Goal: Task Accomplishment & Management: Use online tool/utility

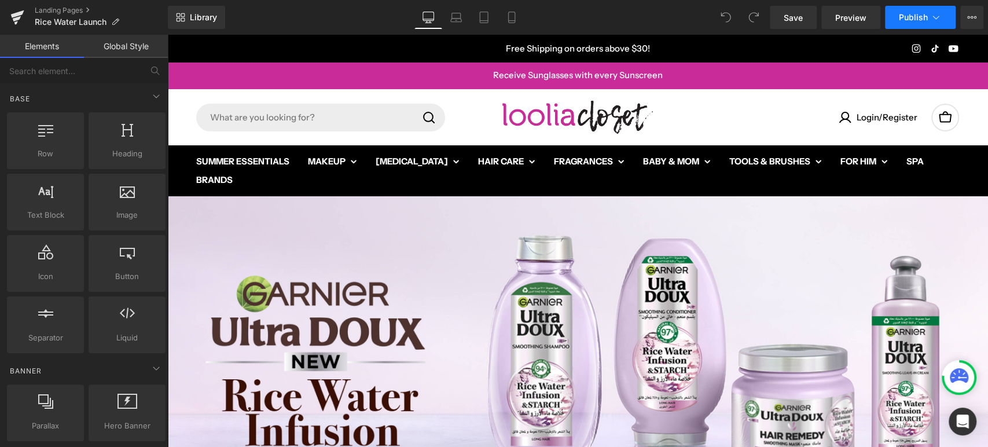
click at [914, 13] on span "Publish" at bounding box center [913, 17] width 29 height 9
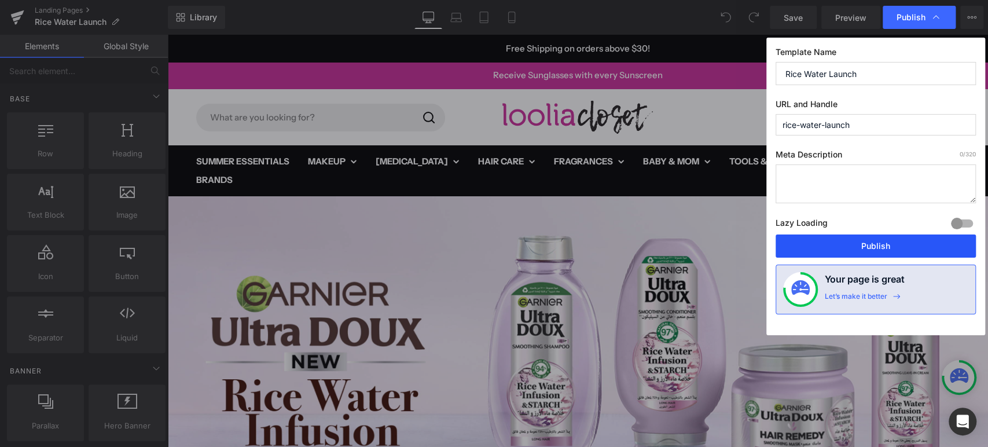
click at [830, 243] on button "Publish" at bounding box center [876, 245] width 200 height 23
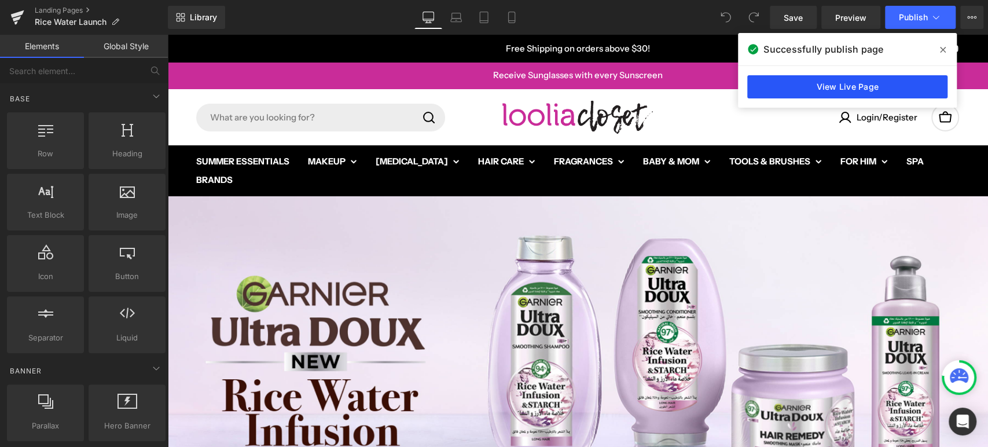
click at [815, 81] on link "View Live Page" at bounding box center [847, 86] width 200 height 23
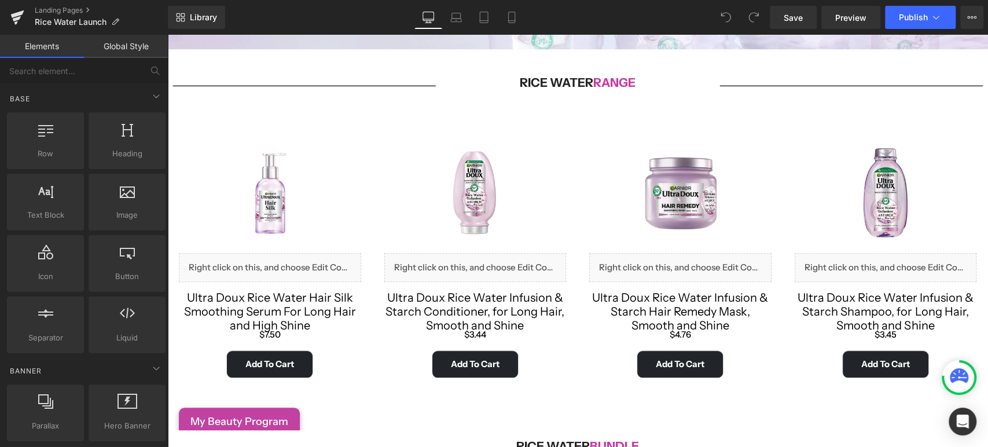
scroll to position [385, 0]
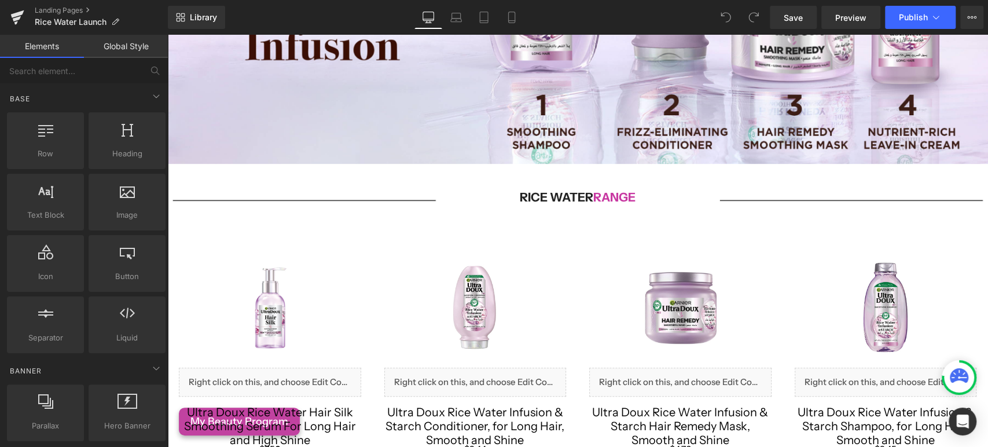
click at [474, 241] on div "Sale Off (P) Image Liquid Ultra Doux Rice Water Infusion & Starch Conditioner, …" at bounding box center [475, 372] width 205 height 263
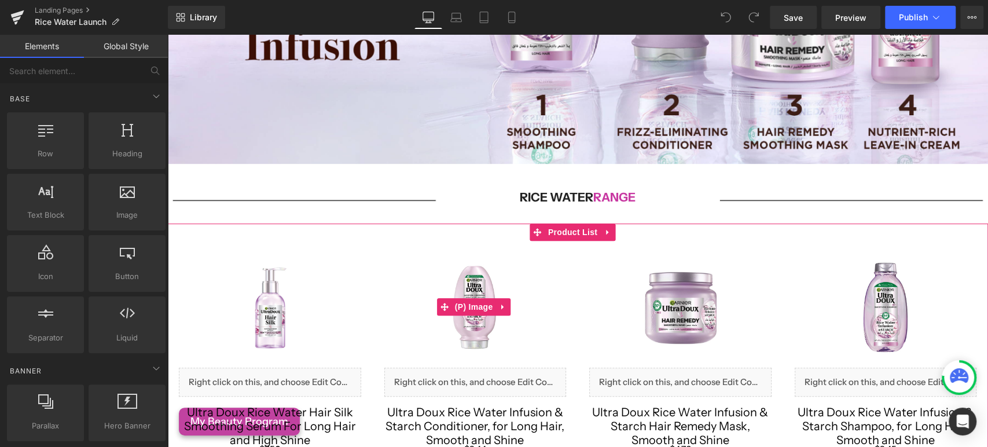
click at [499, 255] on img at bounding box center [474, 306] width 109 height 109
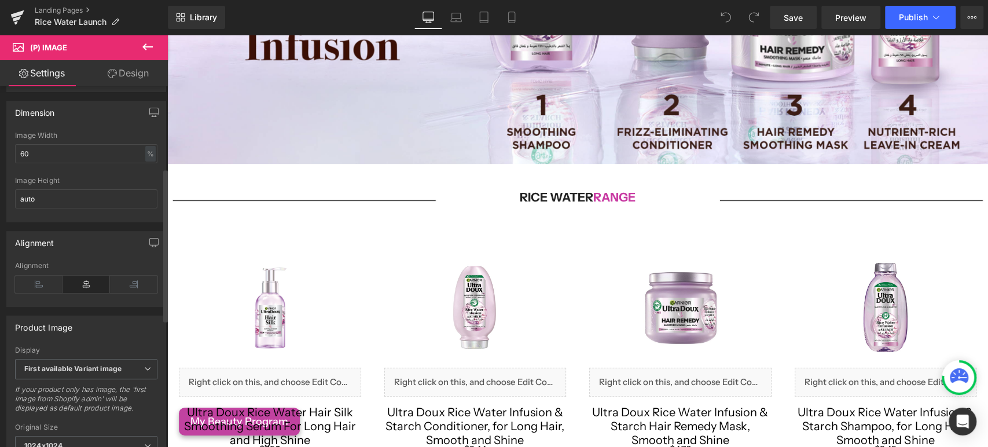
scroll to position [0, 0]
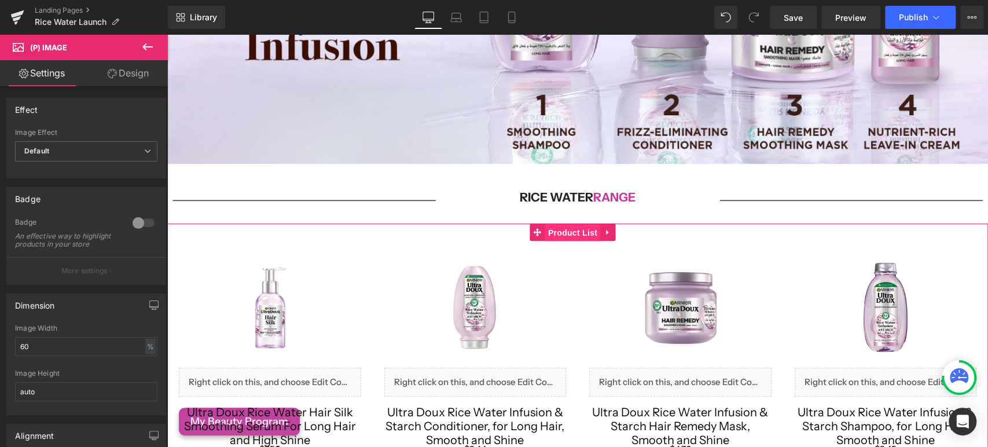
click at [582, 224] on span "Product List" at bounding box center [572, 232] width 55 height 17
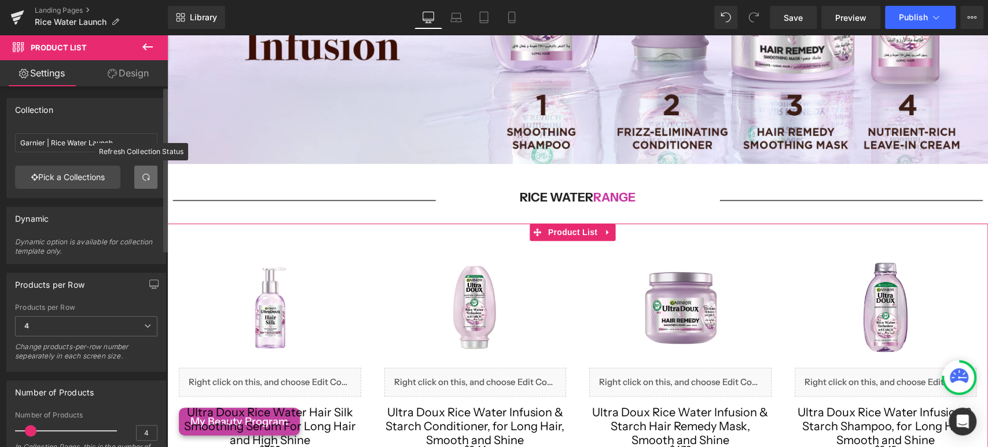
click at [141, 179] on span at bounding box center [145, 176] width 9 height 9
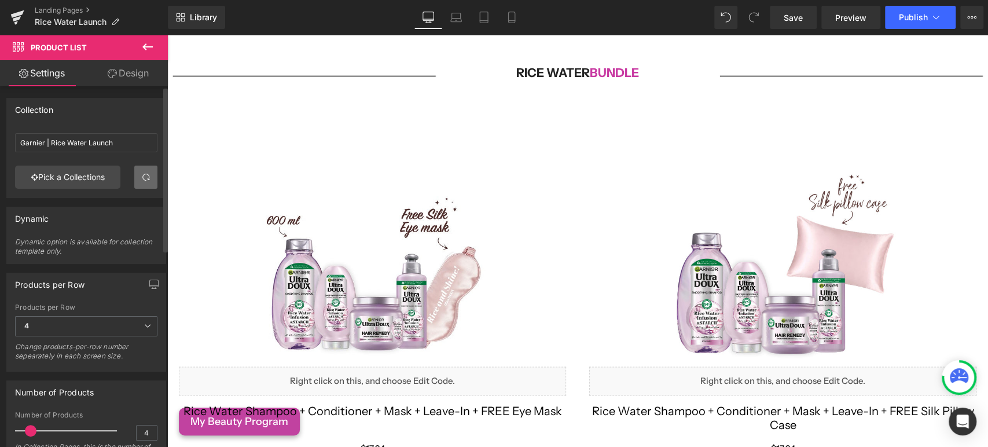
scroll to position [836, 0]
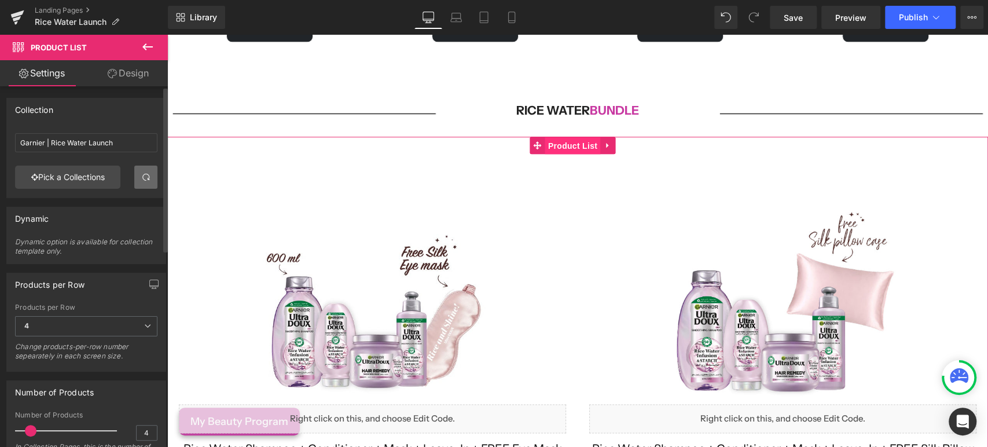
click at [554, 142] on span "Product List" at bounding box center [572, 145] width 55 height 17
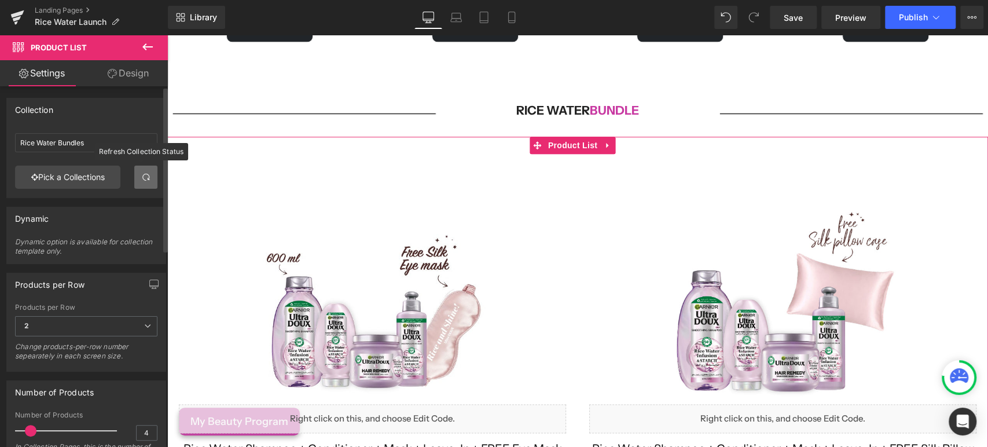
click at [145, 174] on span at bounding box center [145, 176] width 9 height 9
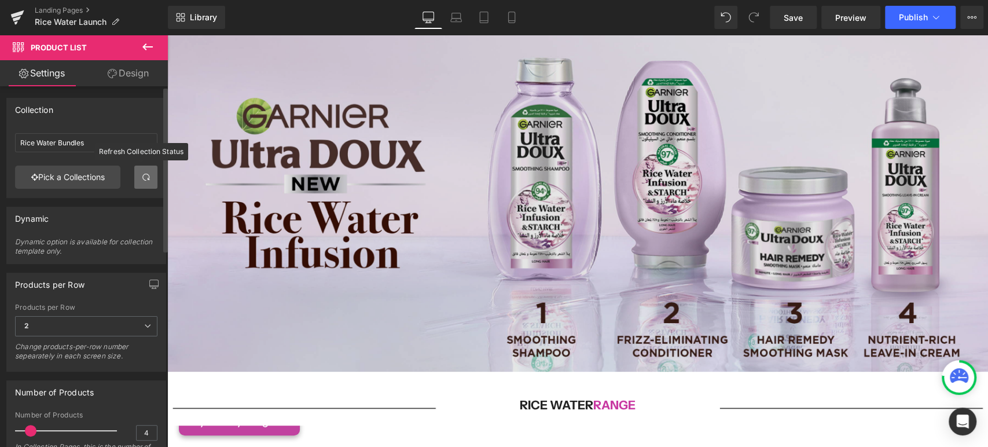
scroll to position [450, 0]
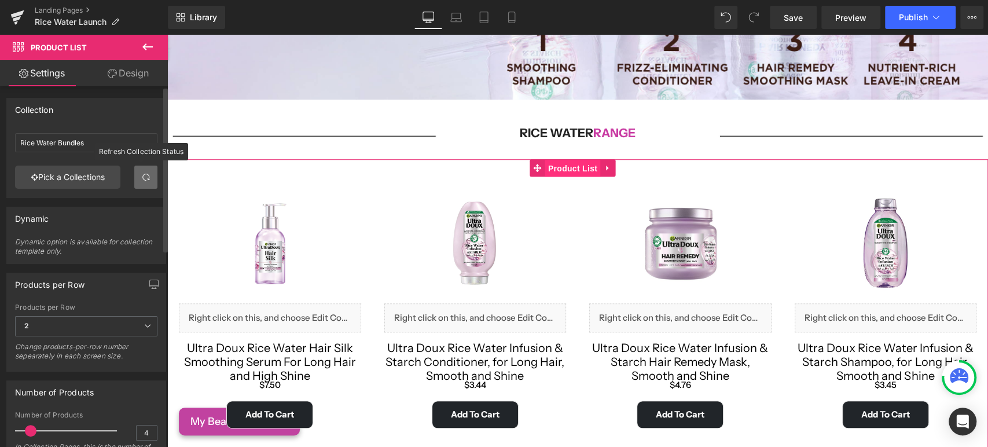
click at [563, 164] on span "Product List" at bounding box center [572, 168] width 55 height 17
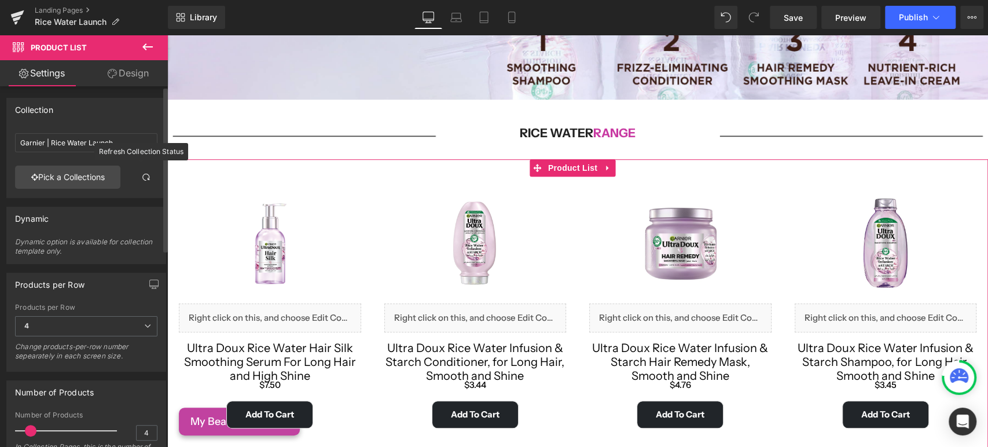
click at [27, 125] on div "Collection Garnier | Rice Water Launch Garnier | Rice Water Launch Pick a Colle…" at bounding box center [86, 148] width 160 height 100
click at [50, 166] on link "Pick a Collections" at bounding box center [67, 177] width 105 height 23
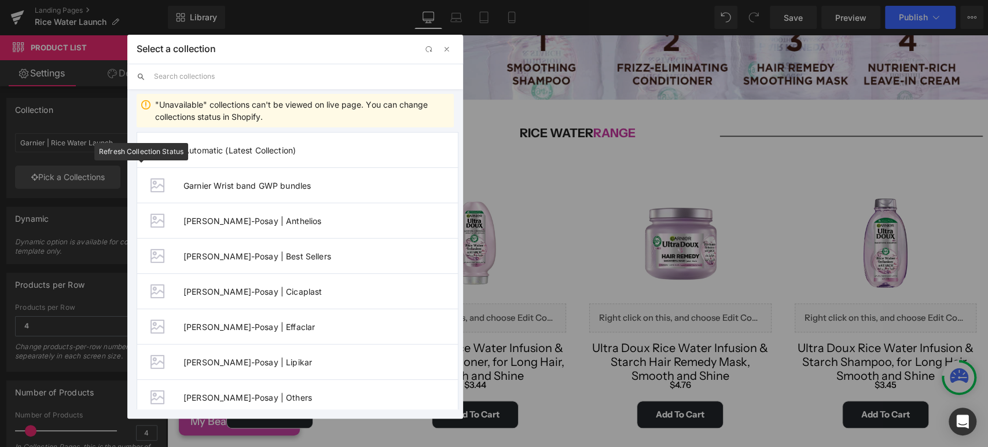
click at [211, 77] on input "text" at bounding box center [304, 76] width 300 height 25
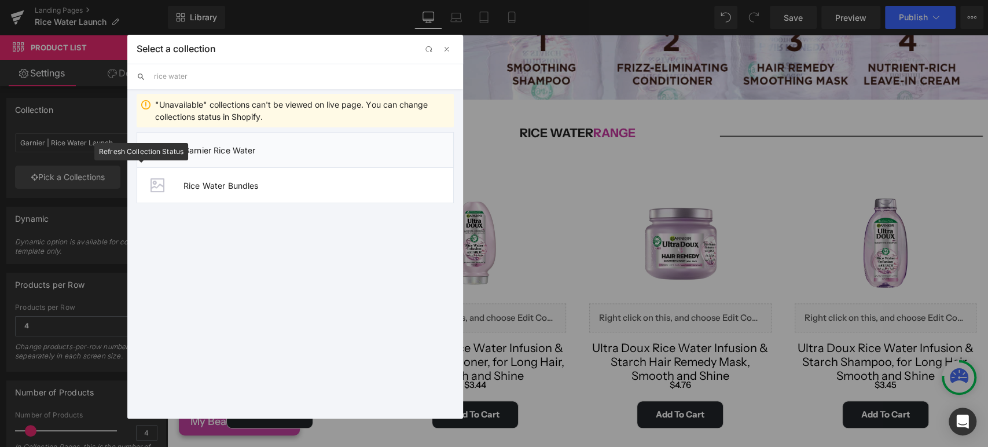
type input "rice water"
click at [306, 149] on span "Garnier Rice Water" at bounding box center [318, 150] width 270 height 10
type input "Garnier Rice Water"
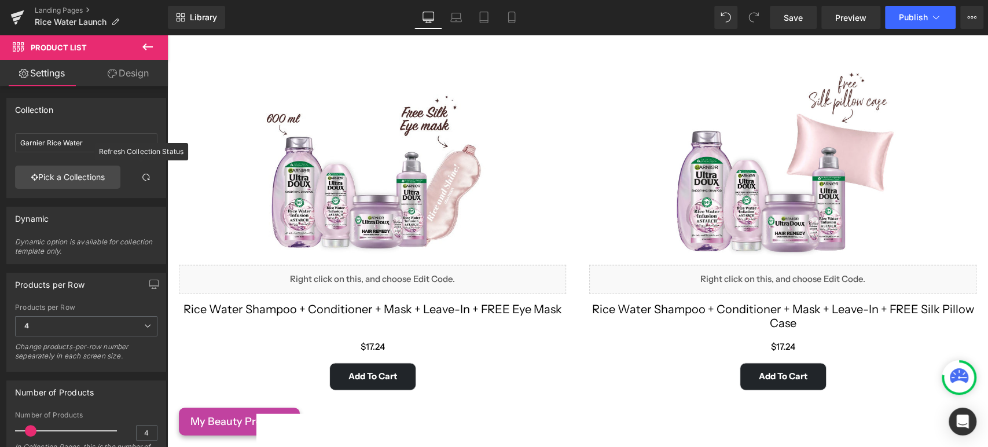
scroll to position [900, 0]
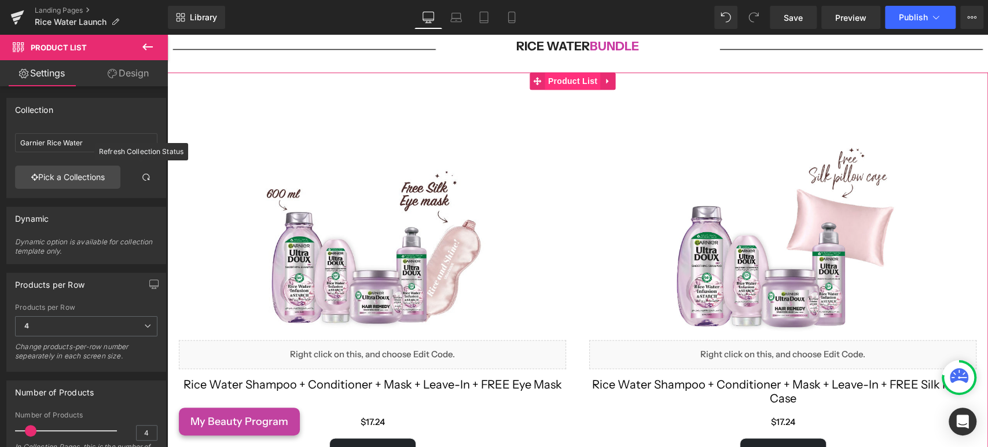
click at [572, 78] on span "Product List" at bounding box center [572, 80] width 55 height 17
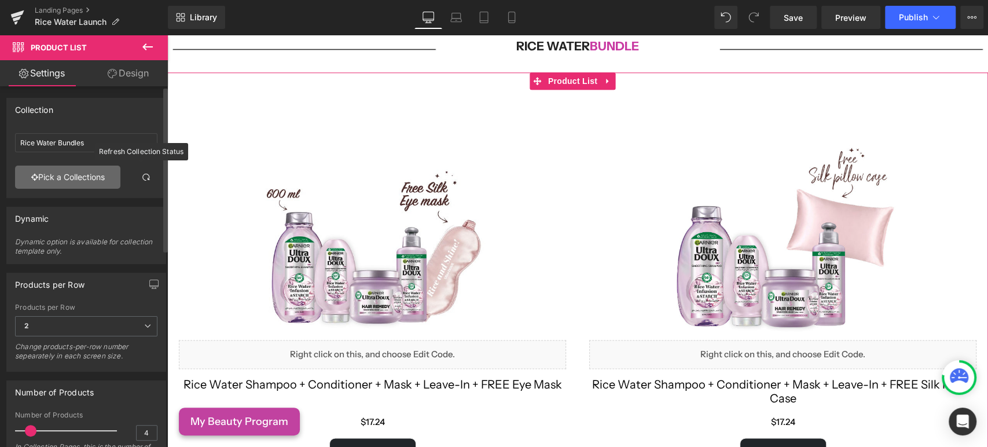
click at [56, 180] on link "Pick a Collections" at bounding box center [67, 177] width 105 height 23
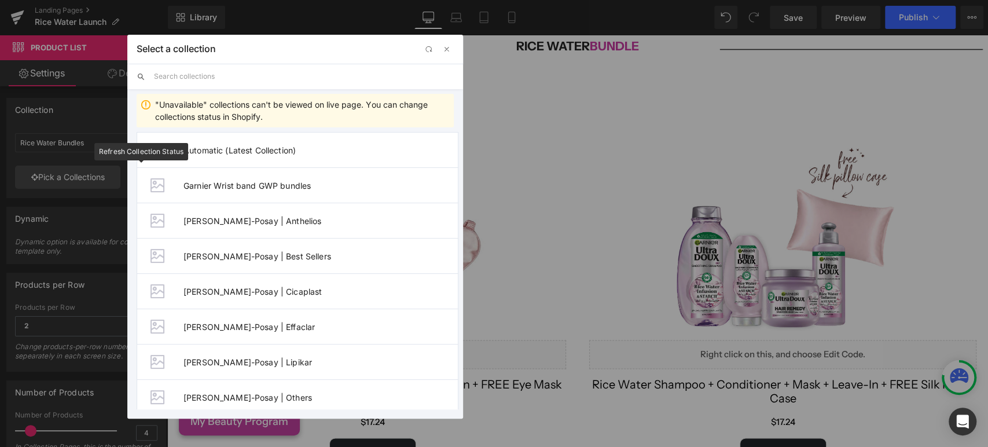
click at [185, 74] on input "text" at bounding box center [304, 76] width 300 height 25
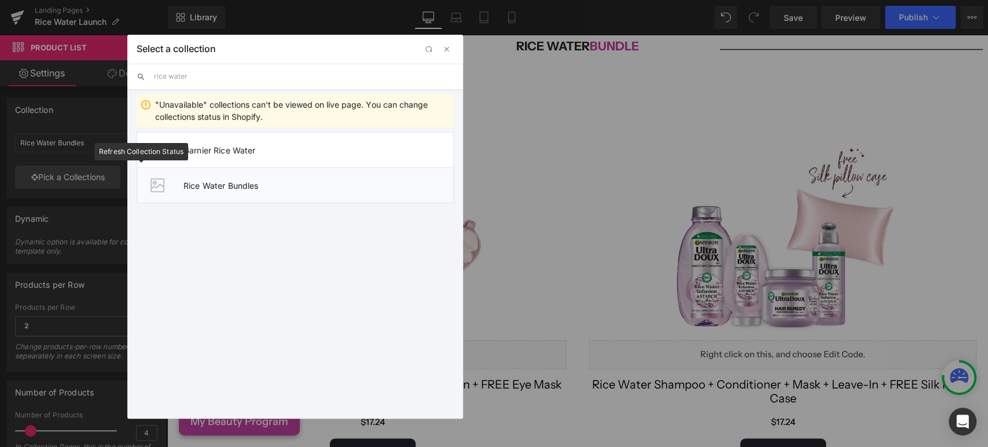
type input "rice water"
click at [271, 182] on span "Rice Water Bundles" at bounding box center [318, 186] width 270 height 10
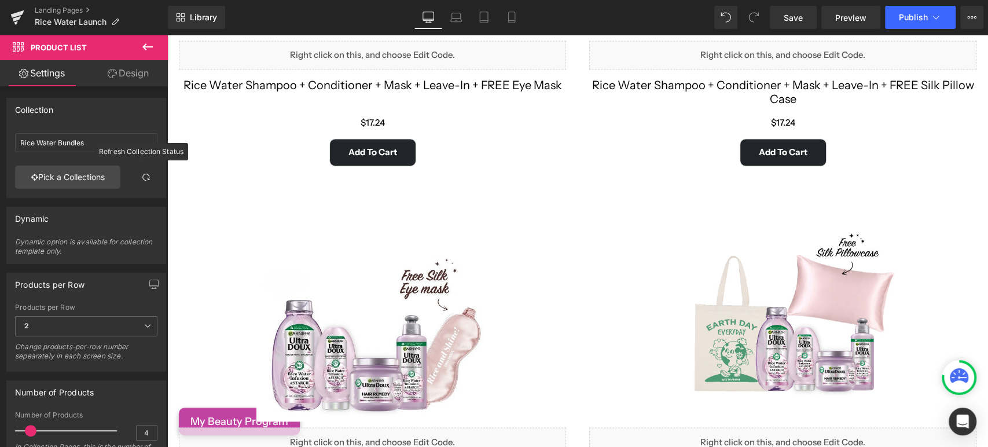
scroll to position [1158, 0]
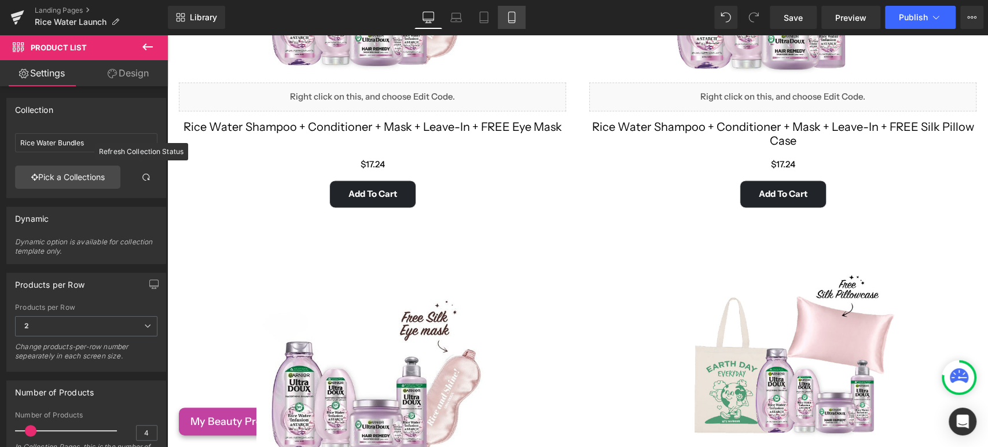
click at [506, 12] on icon at bounding box center [512, 18] width 12 height 12
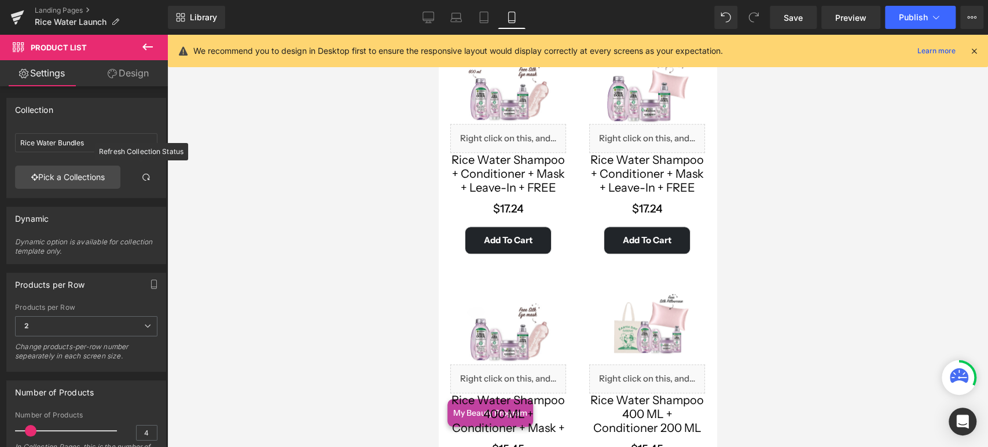
scroll to position [1028, 0]
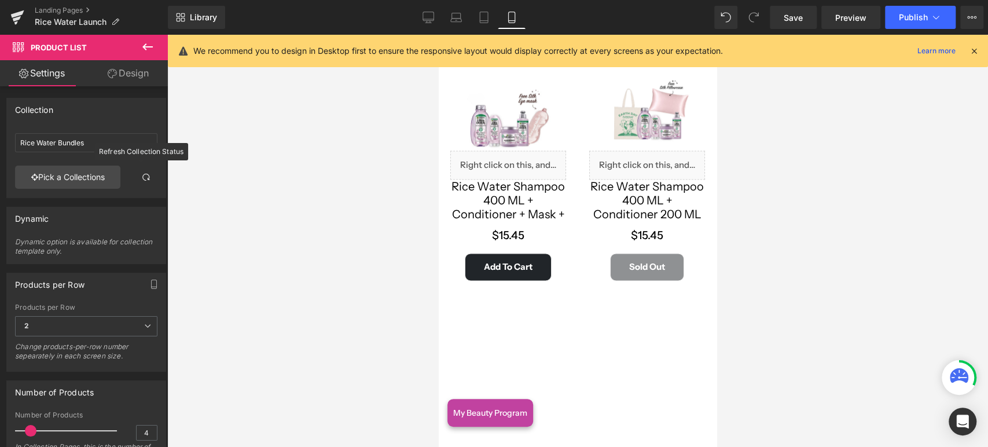
drag, startPoint x: 150, startPoint y: 80, endPoint x: 46, endPoint y: 95, distance: 105.3
click at [150, 80] on link "Design" at bounding box center [128, 73] width 84 height 26
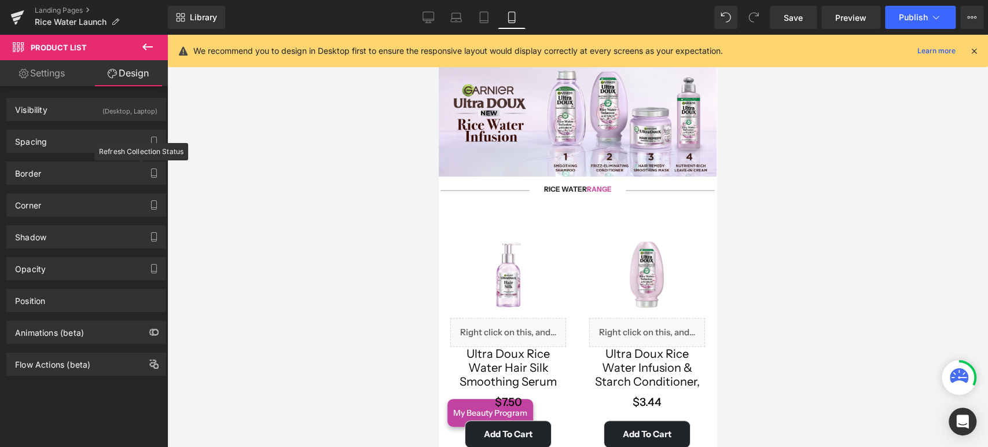
scroll to position [128, 0]
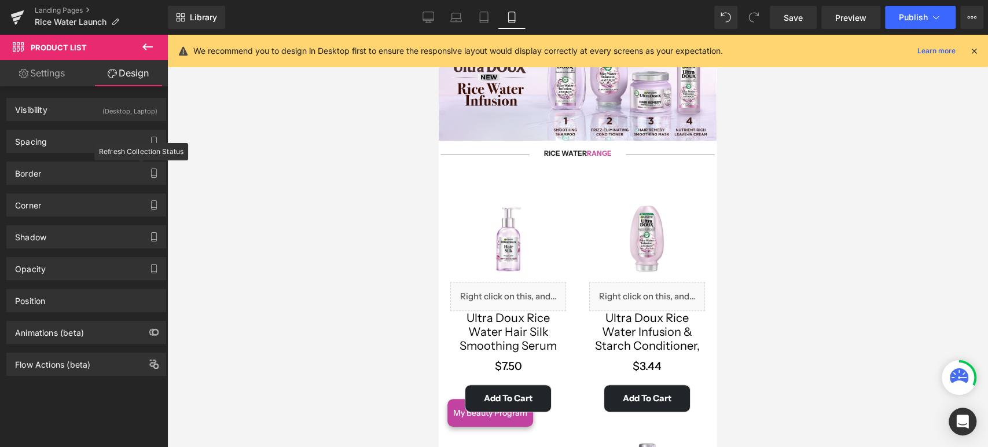
click at [531, 195] on img at bounding box center [508, 238] width 87 height 87
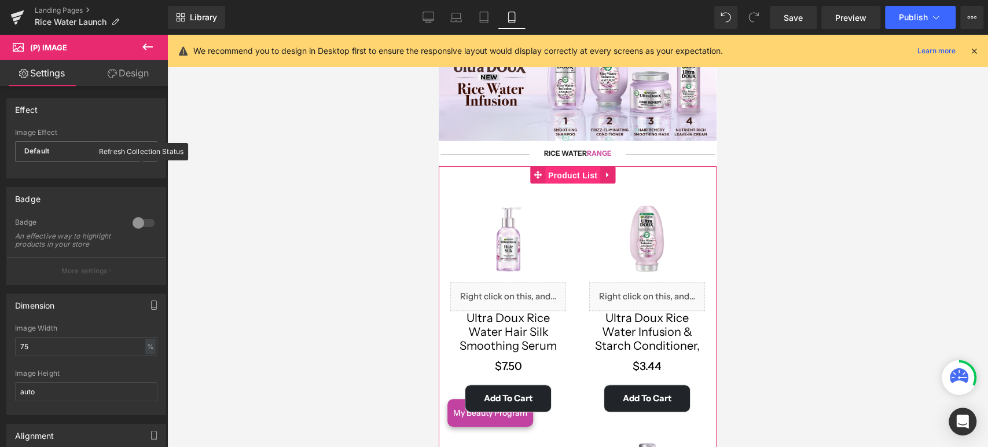
click at [551, 177] on span "Product List" at bounding box center [572, 175] width 55 height 17
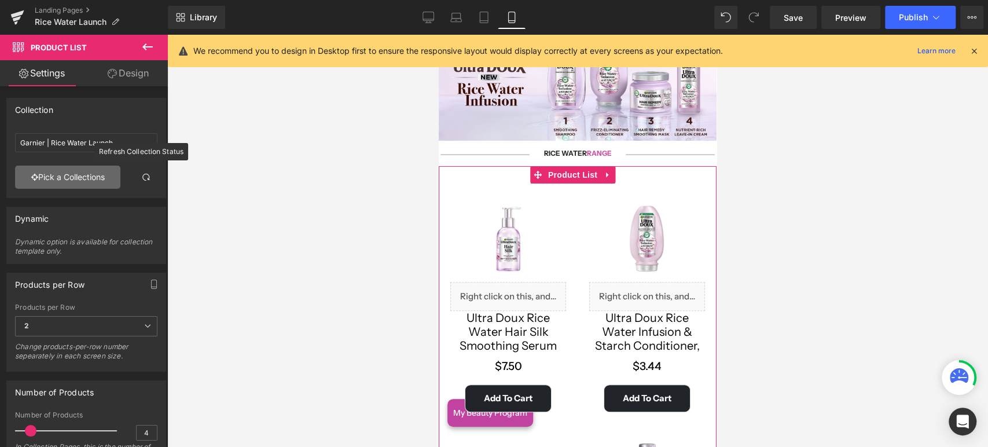
click at [54, 172] on link "Pick a Collections" at bounding box center [67, 177] width 105 height 23
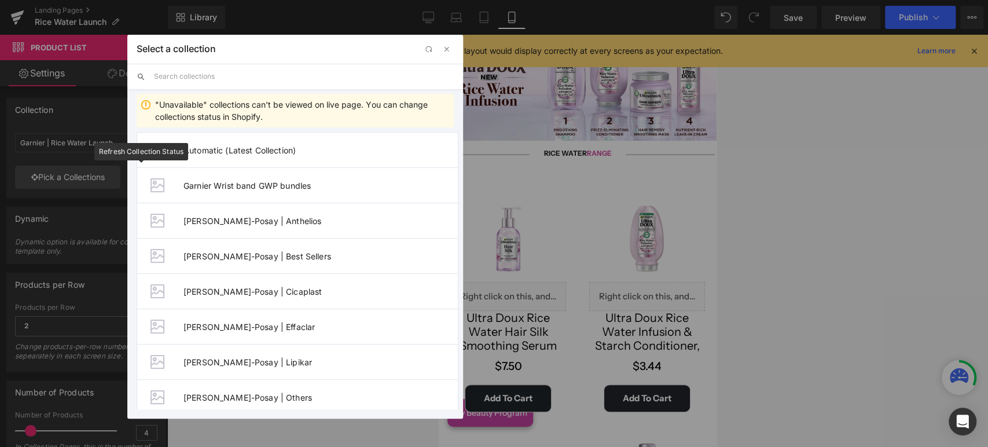
click at [186, 76] on input "text" at bounding box center [304, 76] width 300 height 25
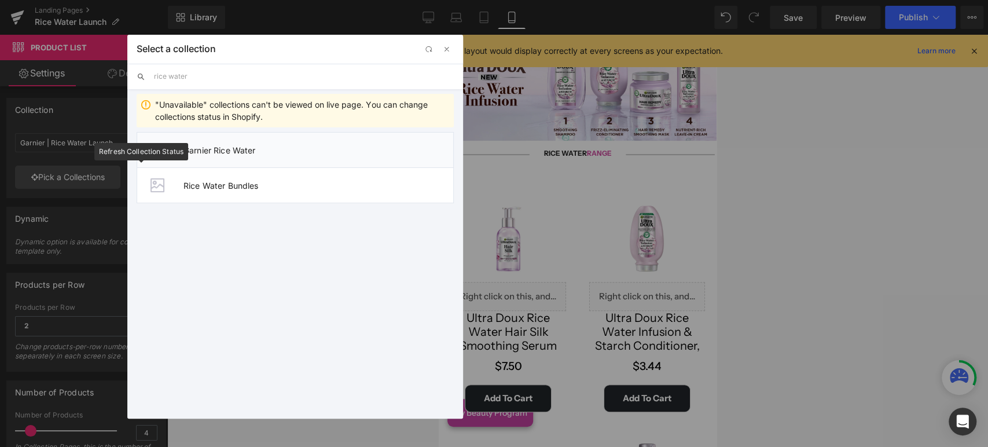
type input "rice water"
click at [243, 155] on li "Garnier Rice Water" at bounding box center [295, 149] width 317 height 35
type input "Garnier Rice Water"
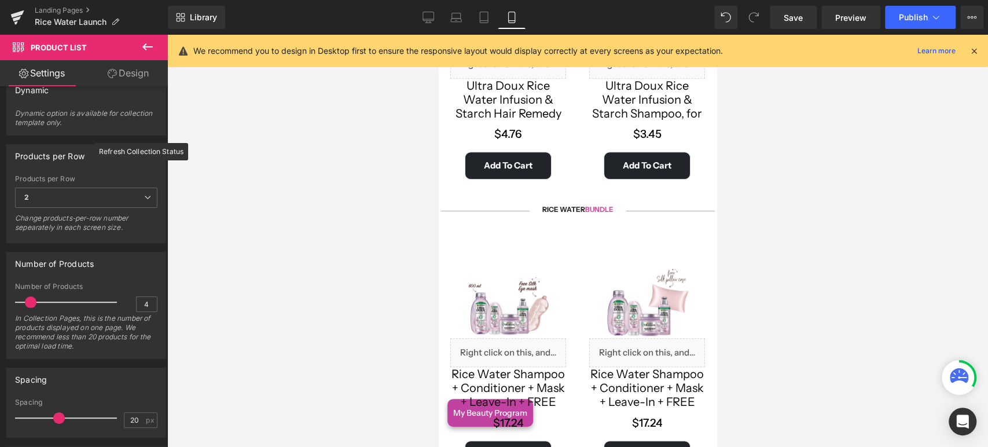
scroll to position [707, 0]
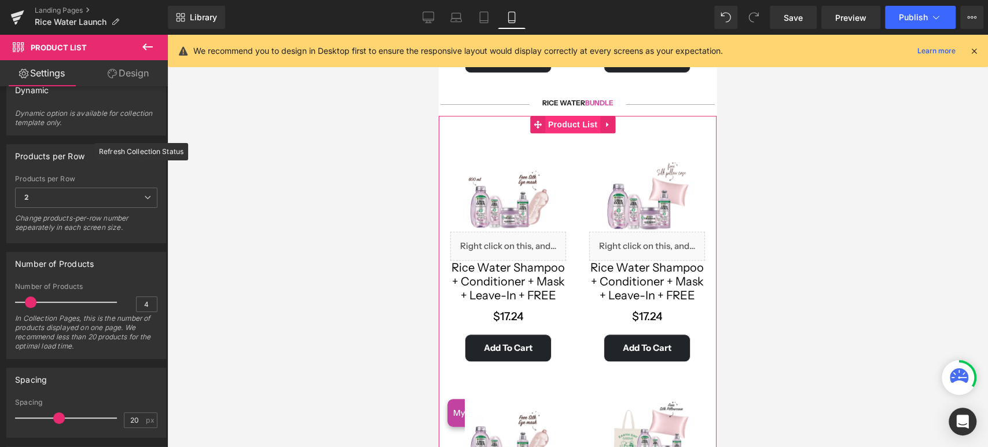
click at [556, 116] on span "Product List" at bounding box center [572, 124] width 55 height 17
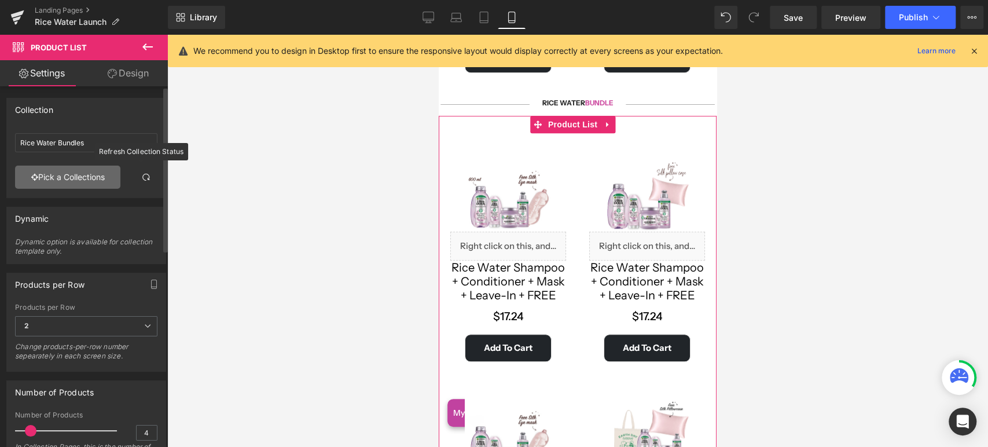
click at [55, 168] on link "Pick a Collections" at bounding box center [67, 177] width 105 height 23
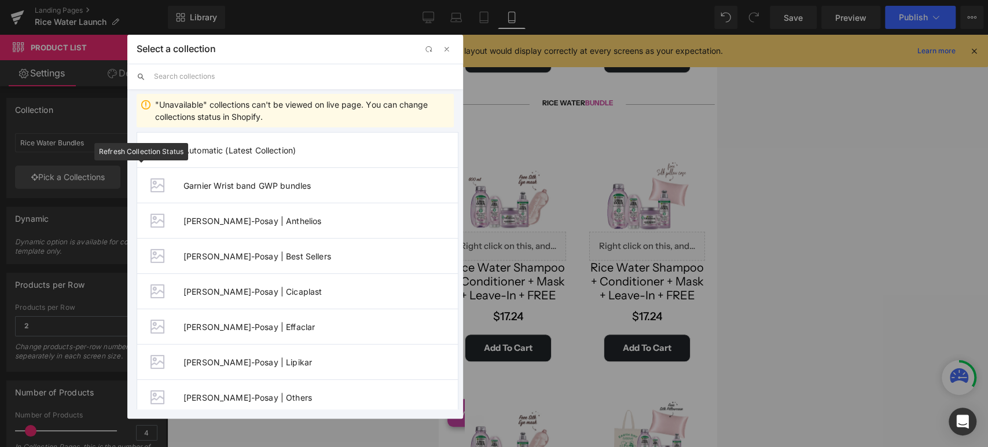
click at [166, 74] on input "text" at bounding box center [304, 76] width 300 height 25
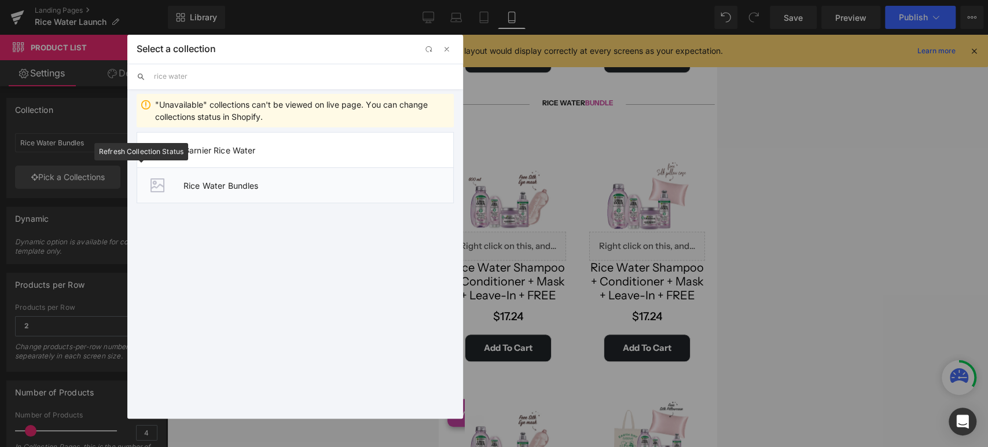
type input "rice water"
click at [291, 189] on span "Rice Water Bundles" at bounding box center [318, 186] width 270 height 10
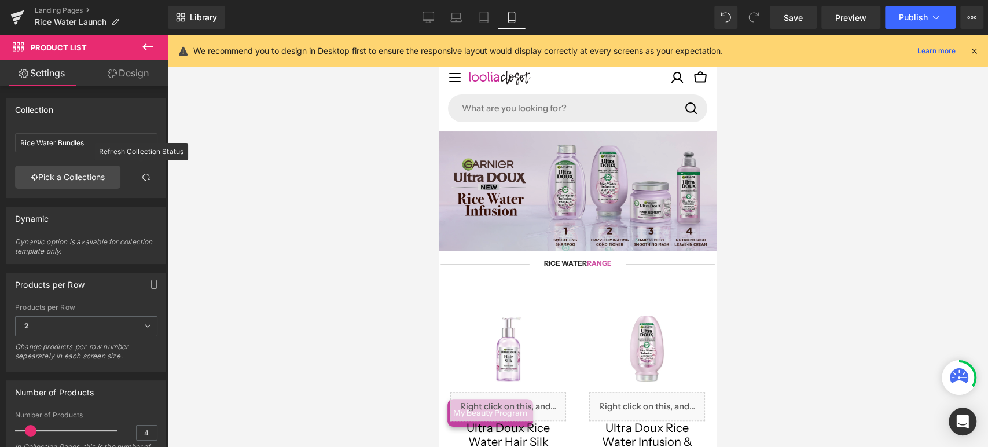
scroll to position [0, 0]
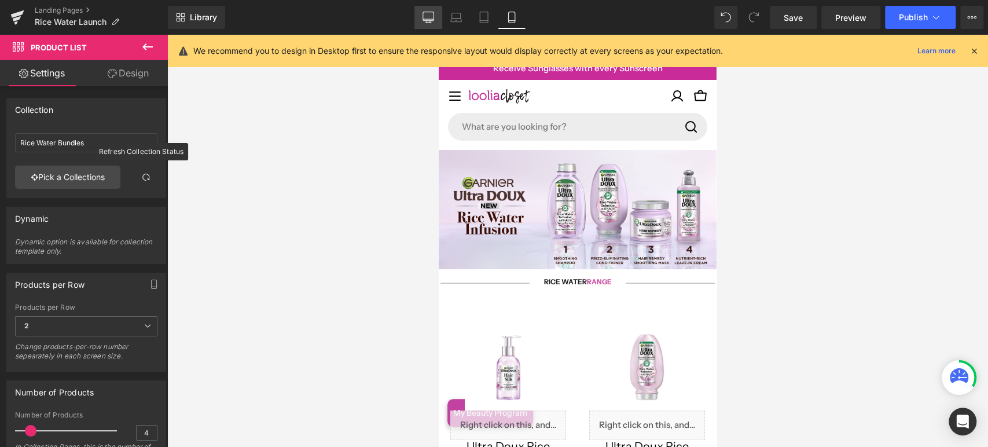
click at [424, 10] on link "Desktop" at bounding box center [428, 17] width 28 height 23
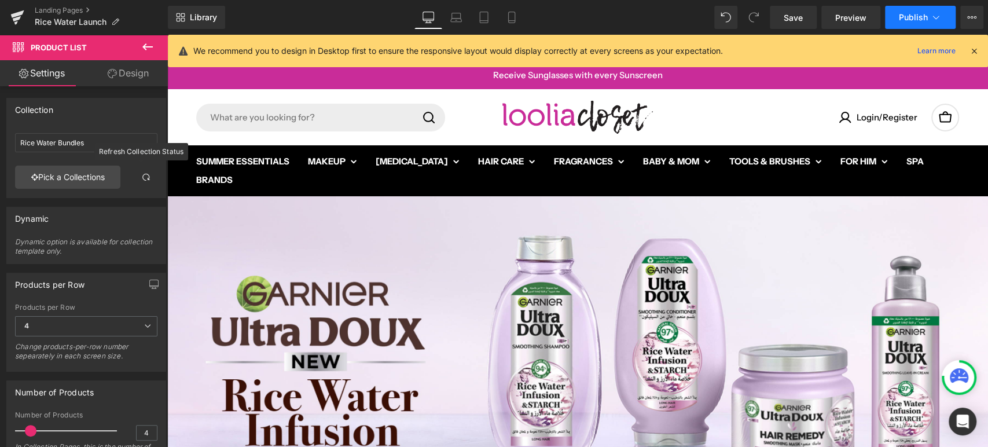
click at [920, 8] on button "Publish" at bounding box center [920, 17] width 71 height 23
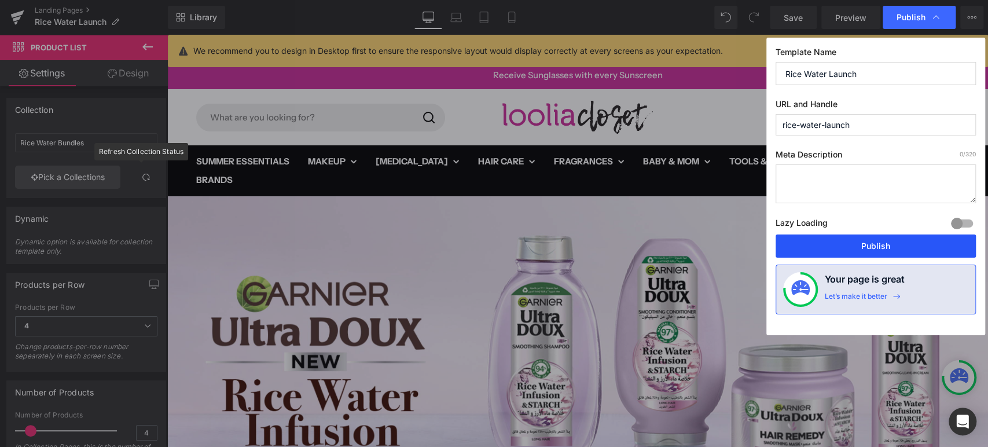
click at [838, 243] on button "Publish" at bounding box center [876, 245] width 200 height 23
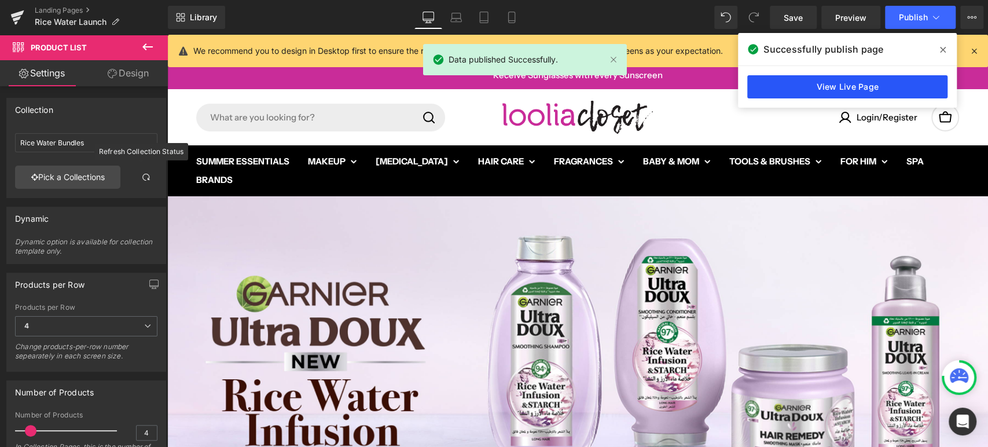
click at [875, 79] on link "View Live Page" at bounding box center [847, 86] width 200 height 23
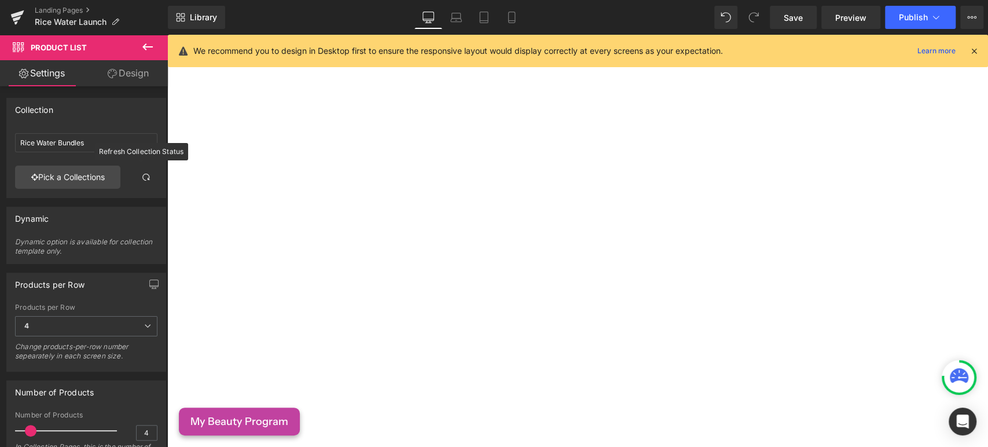
scroll to position [1607, 0]
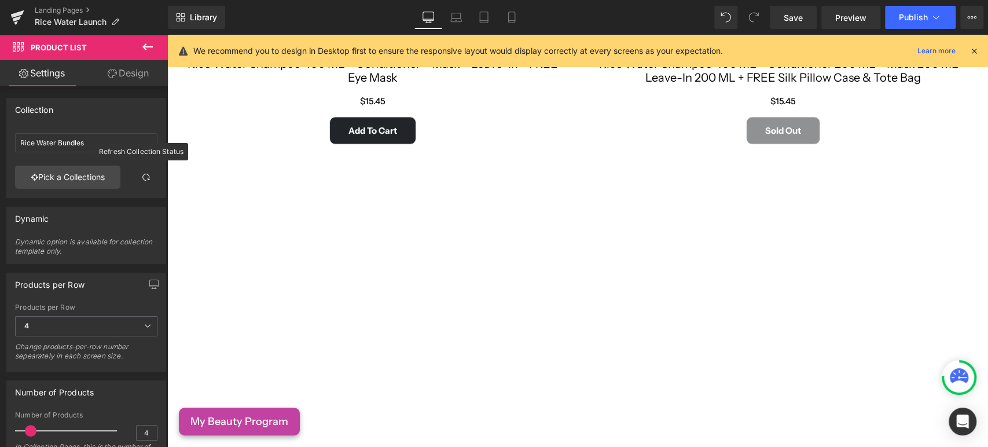
click at [155, 50] on button at bounding box center [147, 47] width 41 height 25
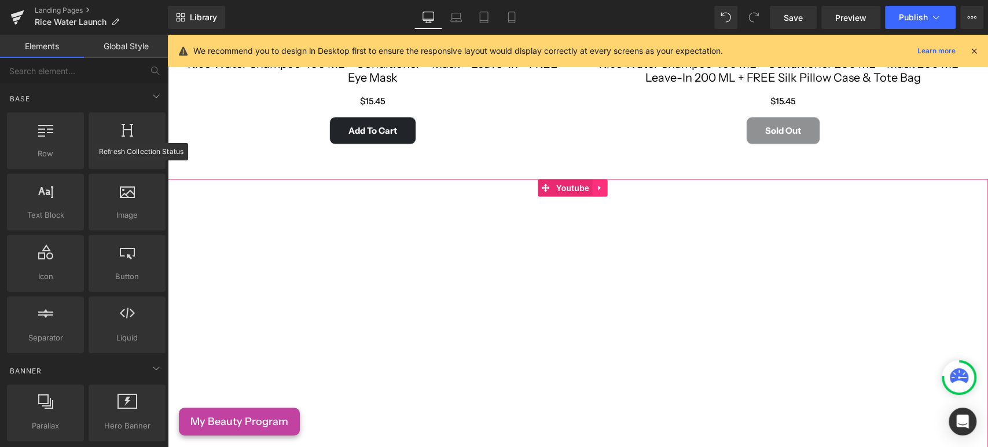
click at [600, 186] on icon at bounding box center [599, 188] width 2 height 5
click at [604, 184] on icon at bounding box center [607, 188] width 8 height 8
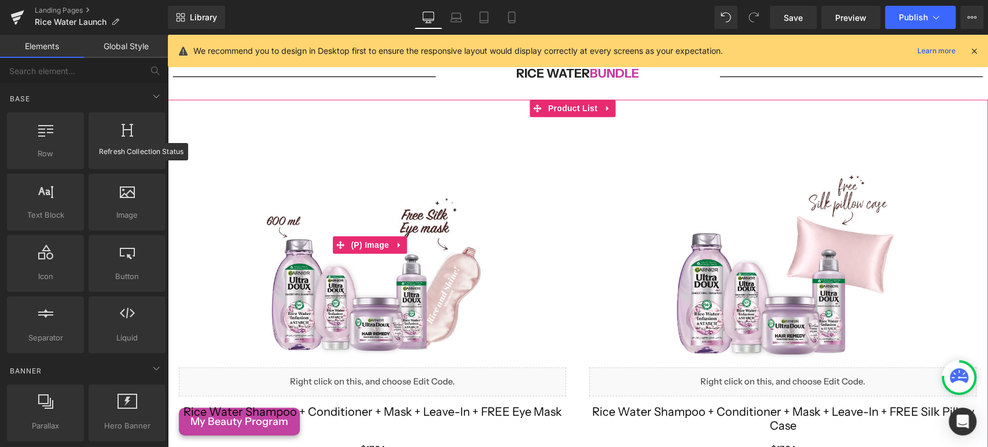
scroll to position [836, 0]
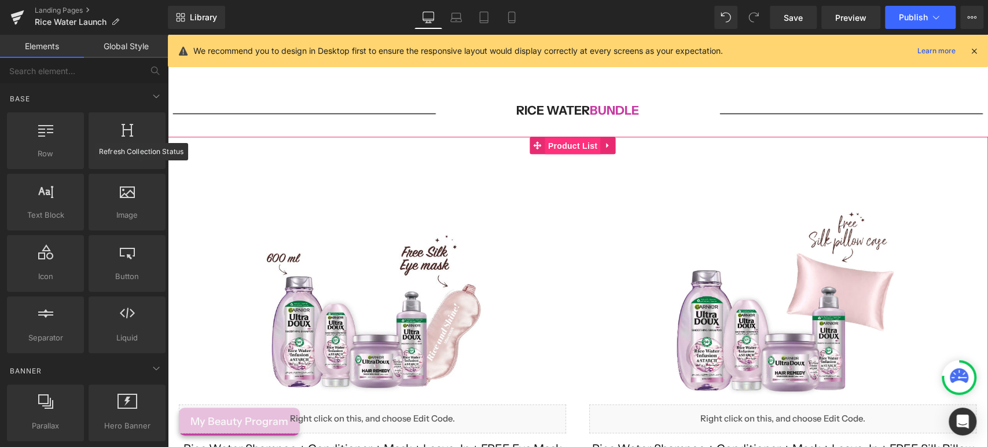
click at [553, 139] on span "Product List" at bounding box center [572, 145] width 55 height 17
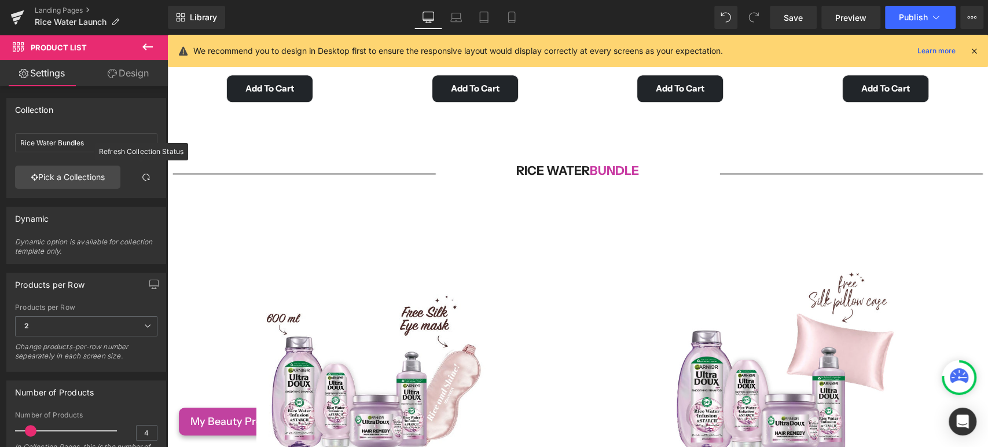
scroll to position [707, 0]
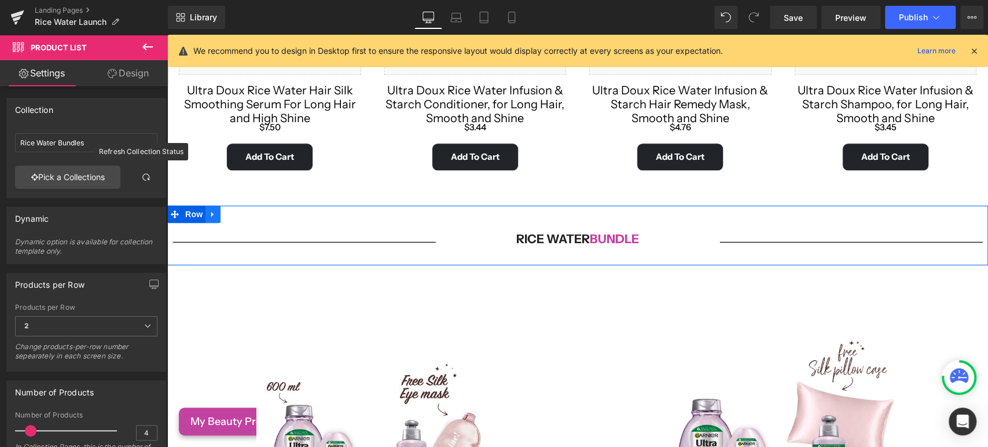
click at [208, 213] on link at bounding box center [212, 213] width 15 height 17
click at [236, 215] on link at bounding box center [243, 213] width 15 height 17
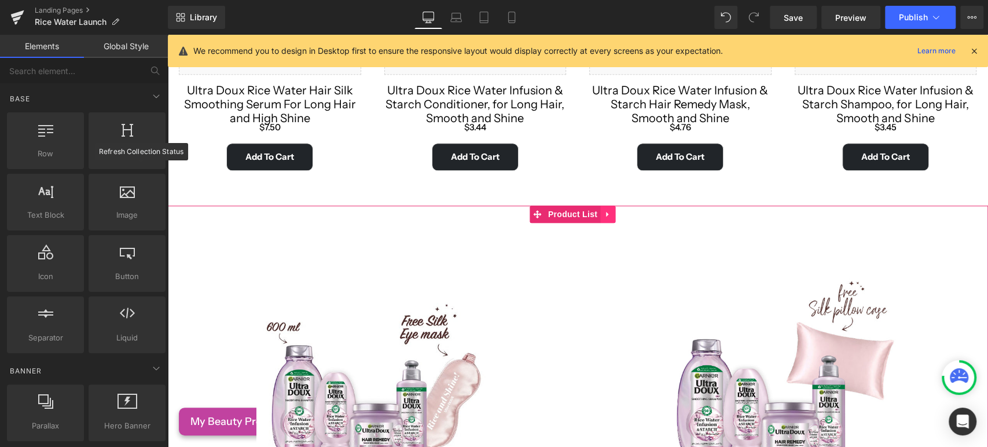
click at [609, 210] on icon at bounding box center [608, 214] width 8 height 9
click at [616, 212] on link at bounding box center [615, 213] width 15 height 17
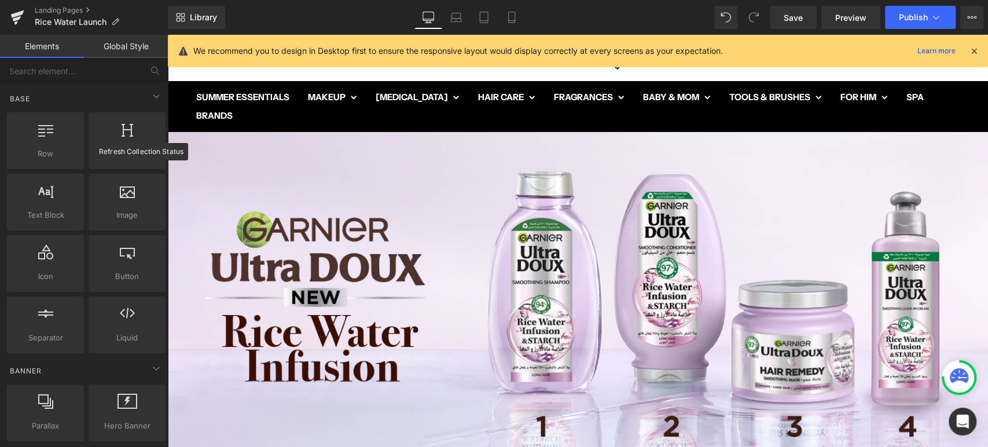
scroll to position [0, 0]
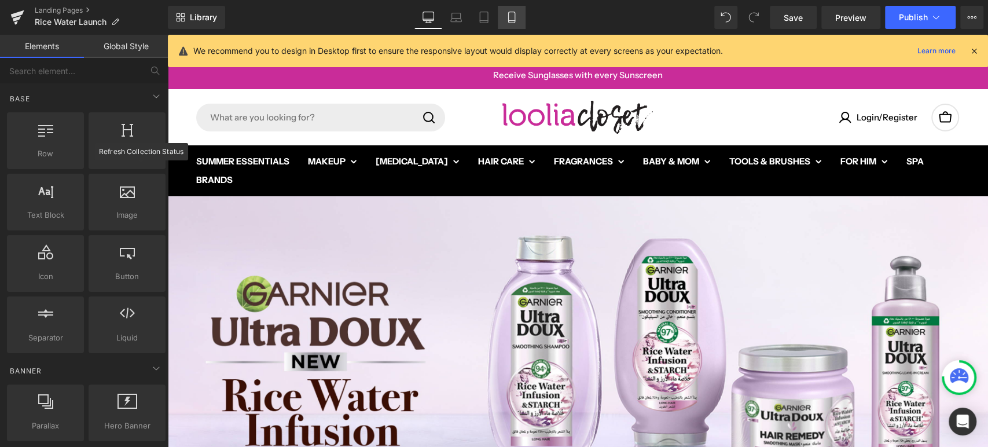
click at [512, 26] on link "Mobile" at bounding box center [512, 17] width 28 height 23
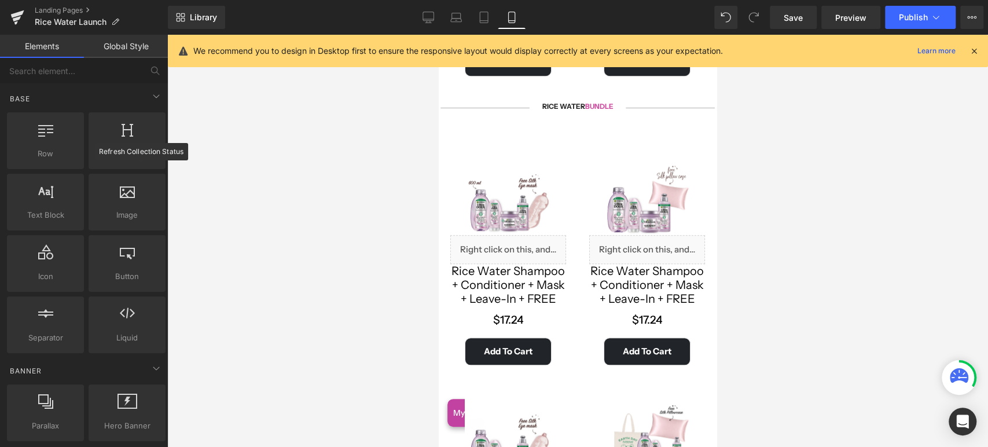
scroll to position [629, 0]
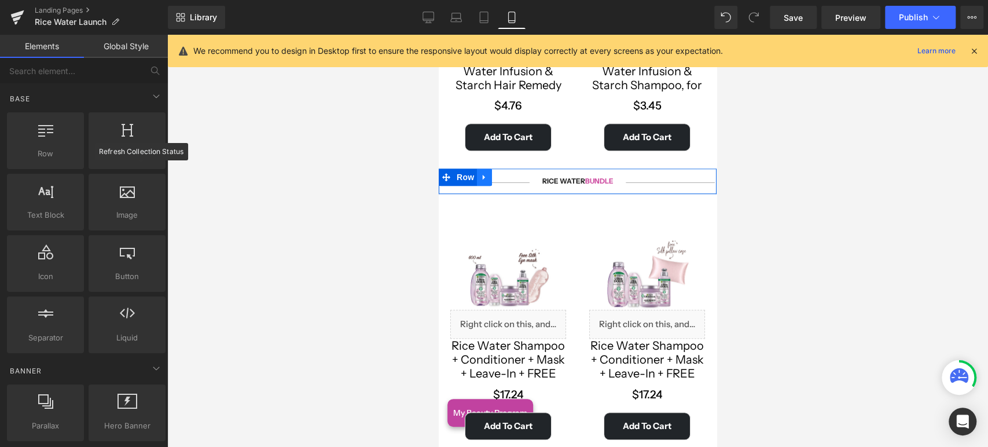
click at [480, 173] on icon at bounding box center [484, 177] width 8 height 9
click at [511, 173] on icon at bounding box center [514, 177] width 8 height 8
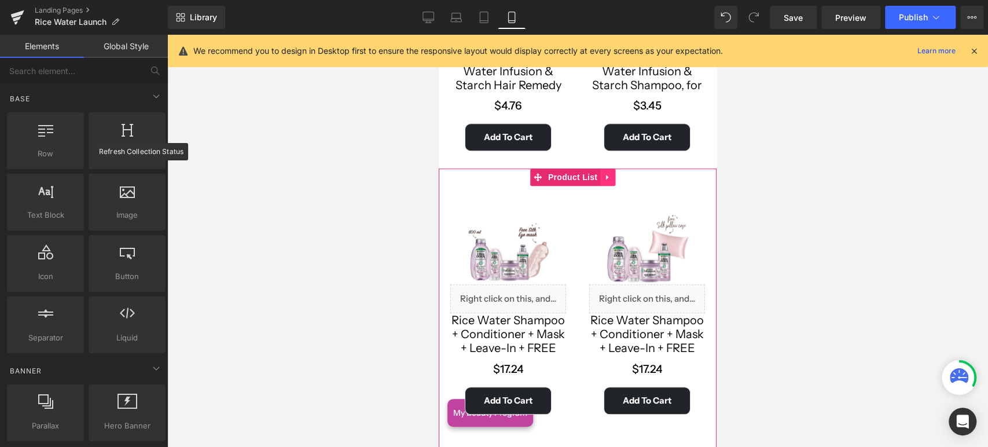
click at [611, 173] on icon at bounding box center [608, 177] width 8 height 9
click at [615, 173] on icon at bounding box center [615, 177] width 8 height 9
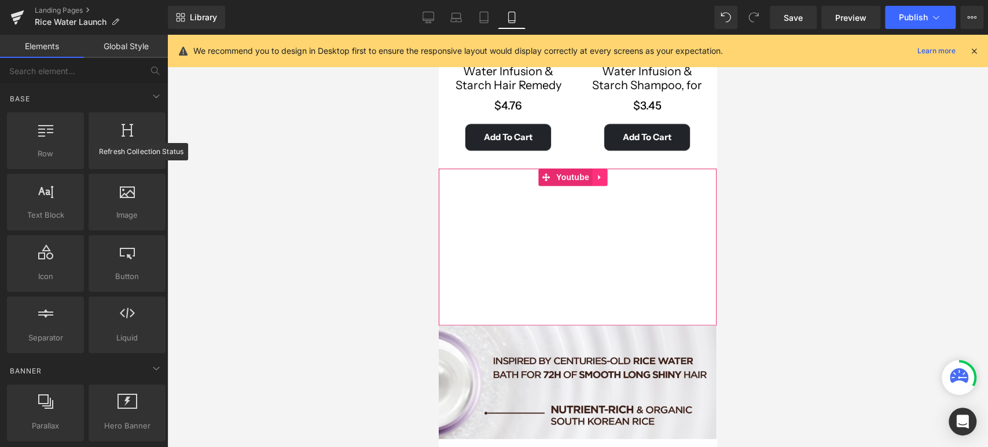
click at [600, 170] on link at bounding box center [599, 176] width 15 height 17
click at [609, 173] on icon at bounding box center [607, 177] width 8 height 8
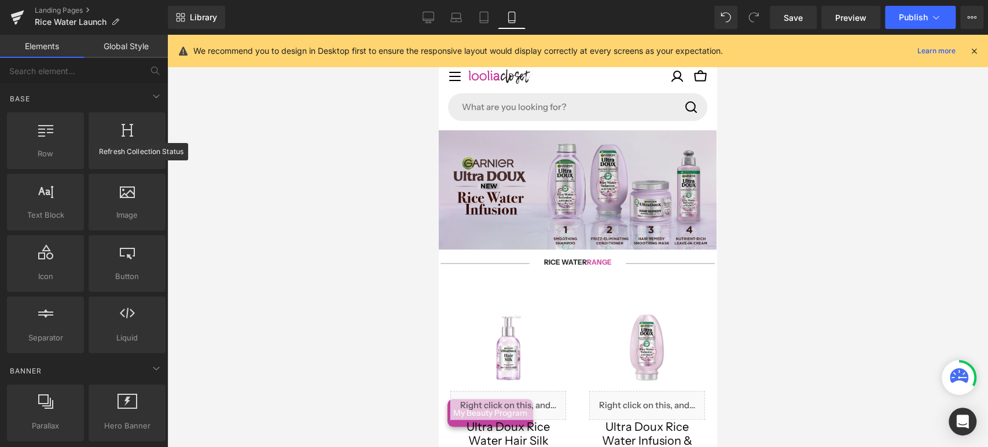
scroll to position [0, 0]
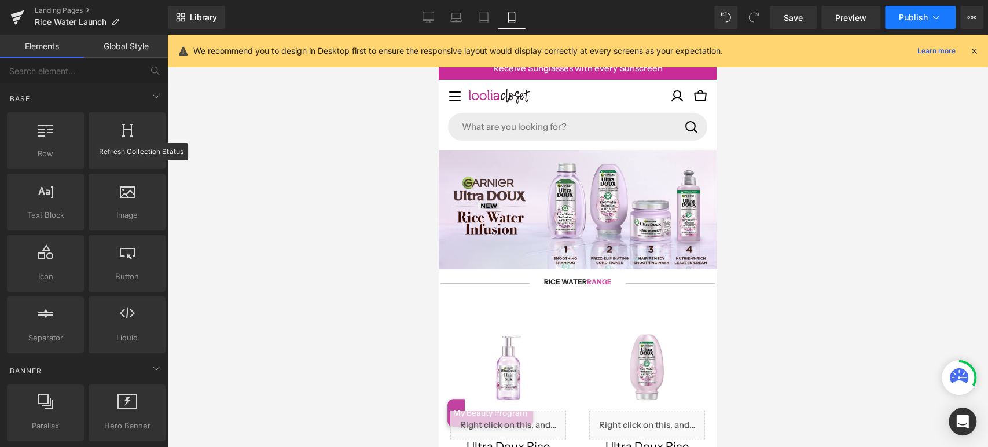
click at [914, 18] on span "Publish" at bounding box center [913, 17] width 29 height 9
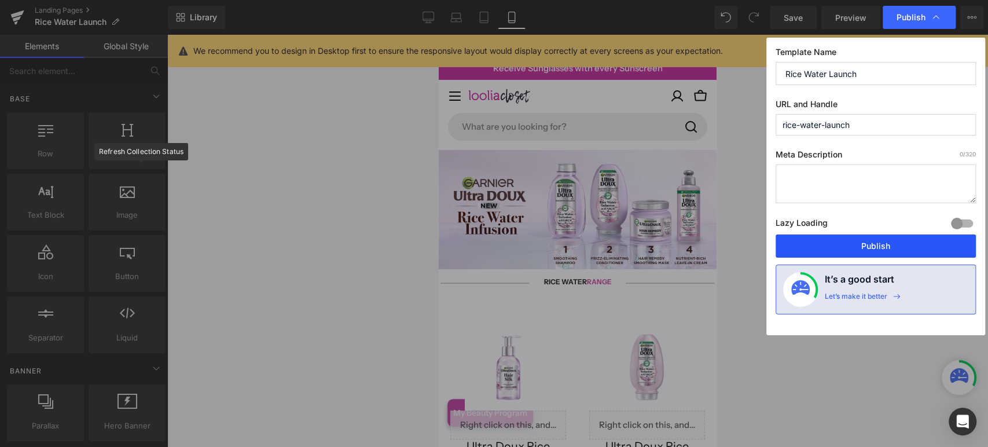
click at [844, 253] on button "Publish" at bounding box center [876, 245] width 200 height 23
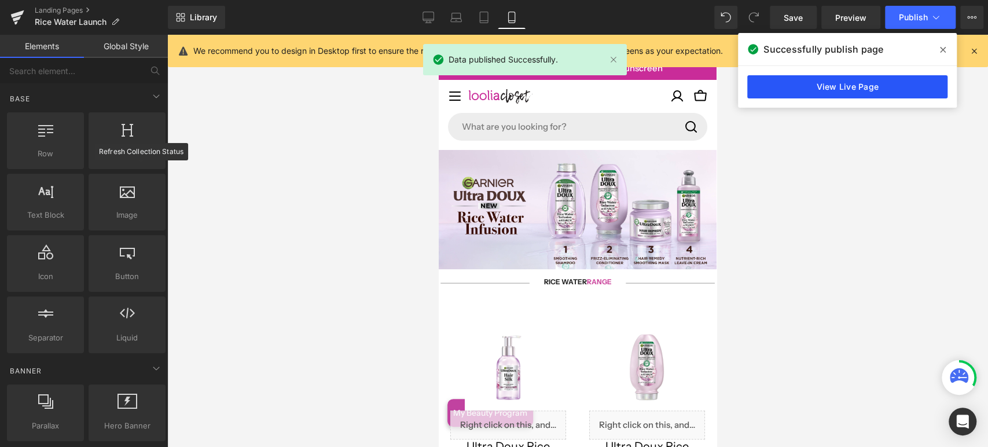
click at [885, 82] on link "View Live Page" at bounding box center [847, 86] width 200 height 23
